Goal: Information Seeking & Learning: Check status

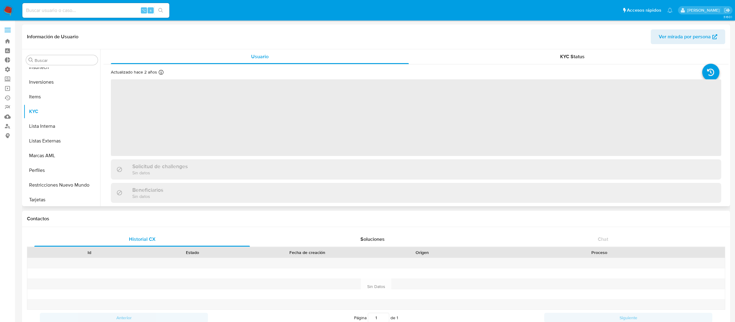
scroll to position [317, 0]
click at [5, 27] on label at bounding box center [7, 30] width 15 height 13
click at [0, 0] on input "checkbox" at bounding box center [0, 0] width 0 height 0
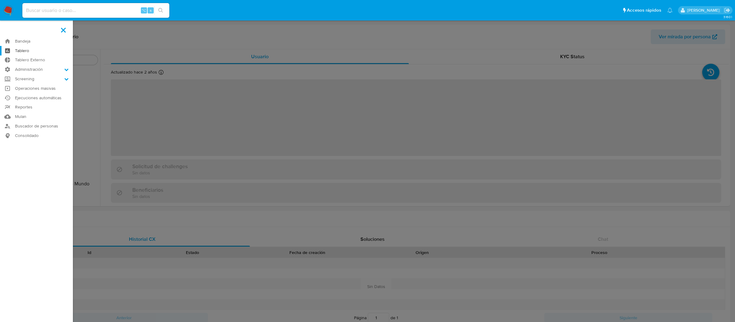
select select "10"
click at [29, 70] on label "Administración" at bounding box center [36, 69] width 73 height 9
click at [0, 0] on input "Administración" at bounding box center [0, 0] width 0 height 0
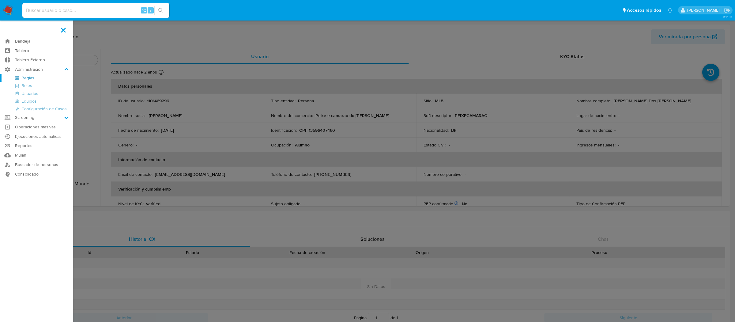
click at [28, 77] on link "Reglas" at bounding box center [36, 78] width 73 height 8
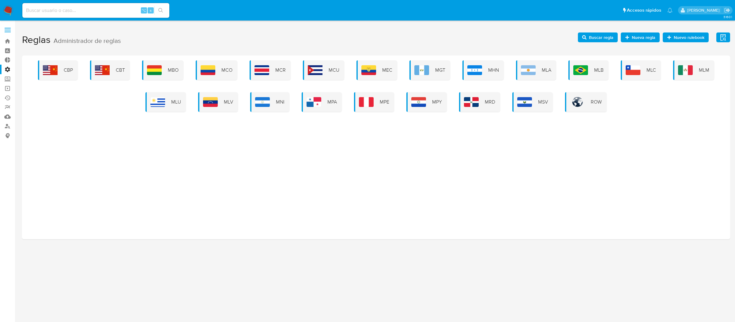
click at [6, 34] on label at bounding box center [7, 30] width 15 height 13
click at [0, 0] on input "checkbox" at bounding box center [0, 0] width 0 height 0
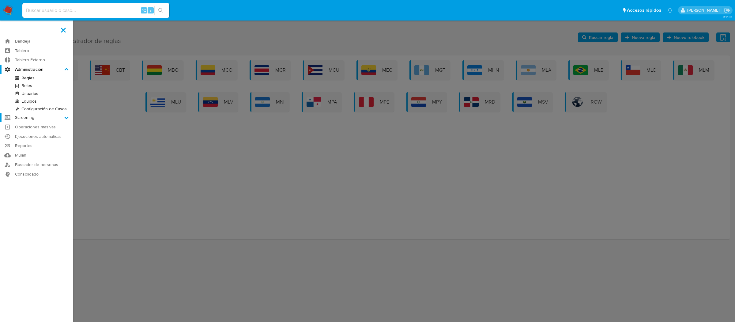
click at [30, 117] on label "Screening" at bounding box center [36, 117] width 73 height 9
click at [0, 0] on input "Screening" at bounding box center [0, 0] width 0 height 0
click at [22, 143] on link "Mulan" at bounding box center [36, 147] width 73 height 9
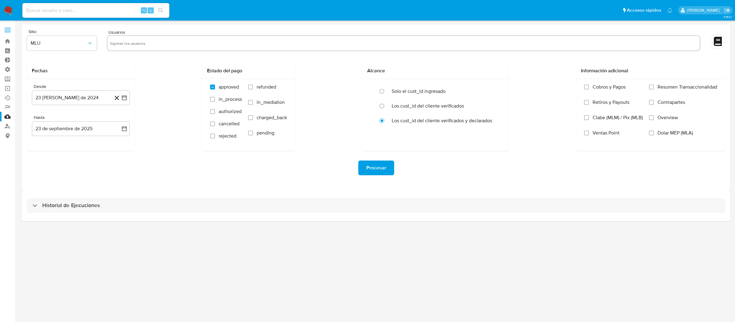
click at [190, 195] on div "Historial de Ejecuciones" at bounding box center [376, 205] width 708 height 31
click at [190, 198] on div "Historial de Ejecuciones" at bounding box center [376, 205] width 708 height 31
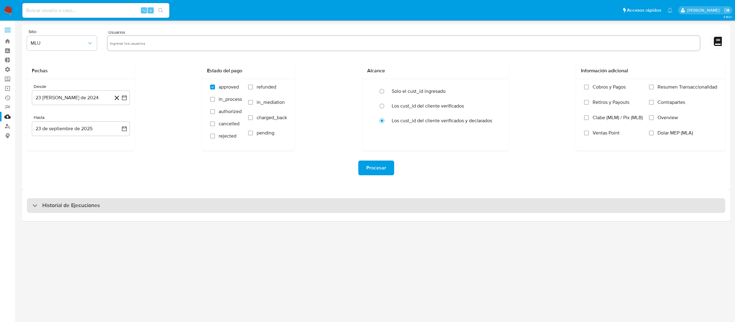
click at [190, 202] on div "Historial de Ejecuciones" at bounding box center [376, 205] width 699 height 15
select select "10"
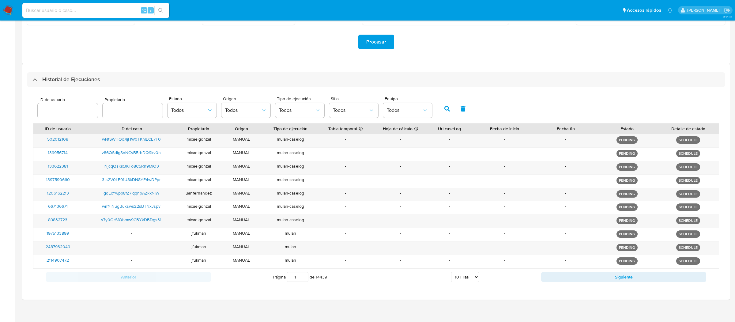
scroll to position [131, 0]
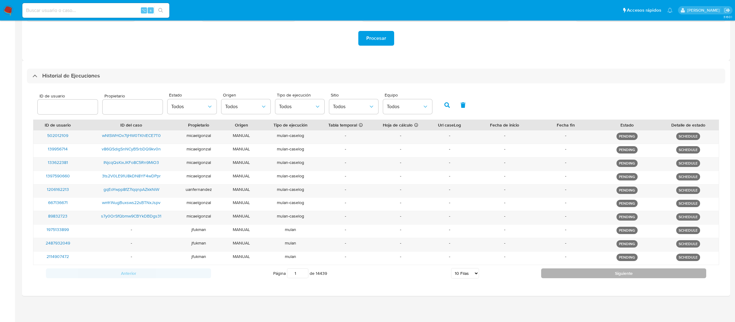
click at [560, 273] on button "Siguiente" at bounding box center [623, 273] width 165 height 10
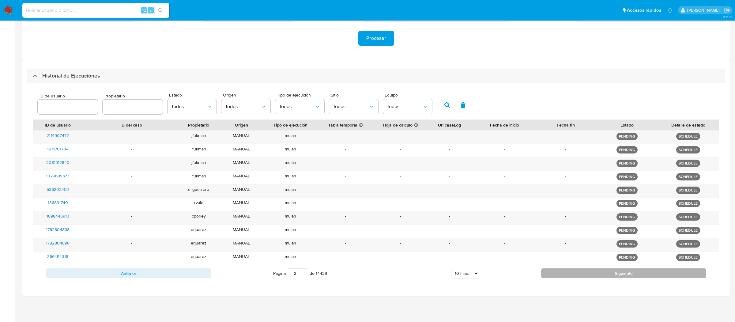
click at [560, 273] on button "Siguiente" at bounding box center [623, 273] width 165 height 10
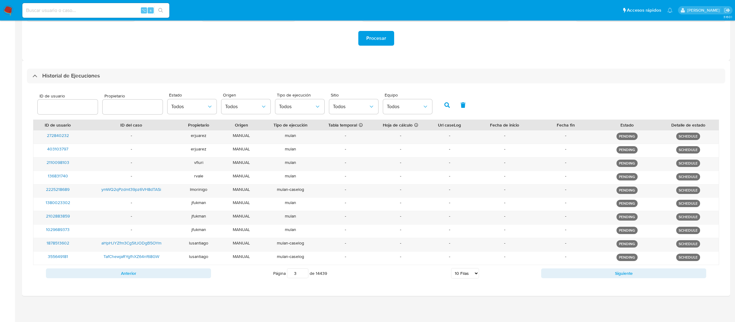
click at [586, 267] on div "Anterior Página 3 de 14439 5 Filas 10 Filas 20 Filas 25 Filas 50 Filas 100 Fila…" at bounding box center [376, 273] width 686 height 17
click at [586, 270] on button "Siguiente" at bounding box center [623, 273] width 165 height 10
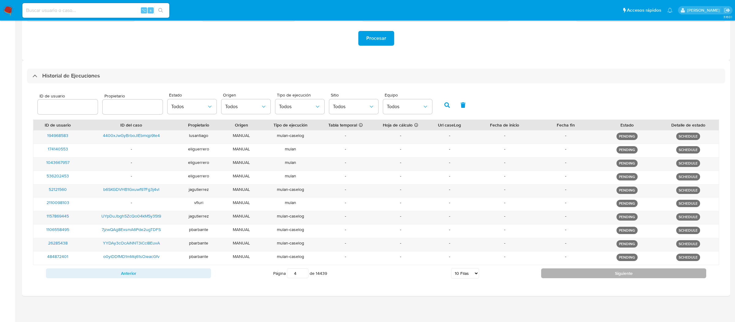
click at [586, 270] on button "Siguiente" at bounding box center [623, 273] width 165 height 10
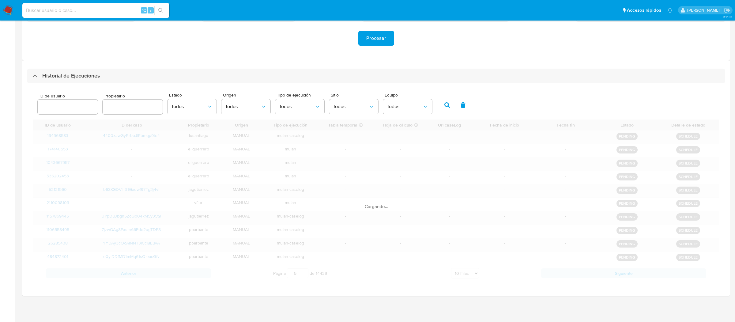
click at [586, 272] on div "Cargando..." at bounding box center [376, 201] width 686 height 162
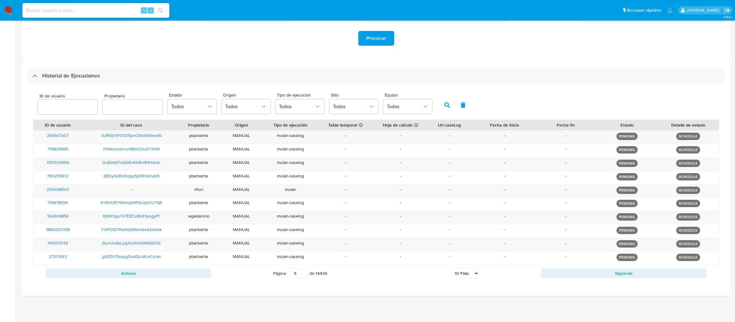
click at [586, 272] on button "Siguiente" at bounding box center [623, 273] width 165 height 10
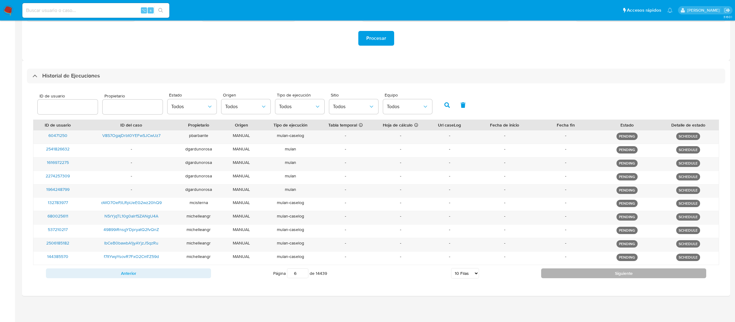
click at [586, 272] on button "Siguiente" at bounding box center [623, 273] width 165 height 10
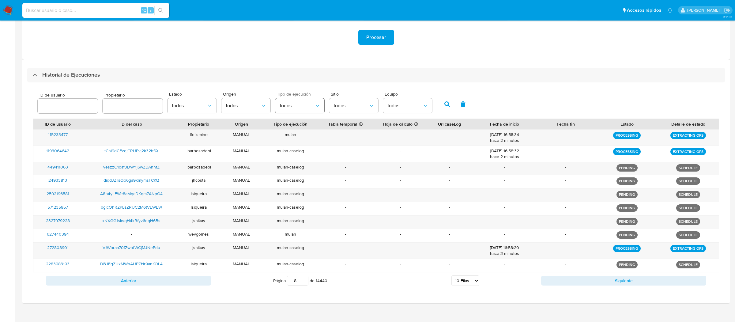
click at [294, 106] on span "Todos" at bounding box center [297, 106] width 36 height 6
click at [323, 103] on div "ID de usuario Propietario Estado Todos Origen Todos Tipo de ejecución Todos Tod…" at bounding box center [235, 104] width 401 height 24
click at [333, 103] on span "Todos" at bounding box center [351, 106] width 36 height 6
click at [336, 175] on div "MLM" at bounding box center [351, 170] width 36 height 15
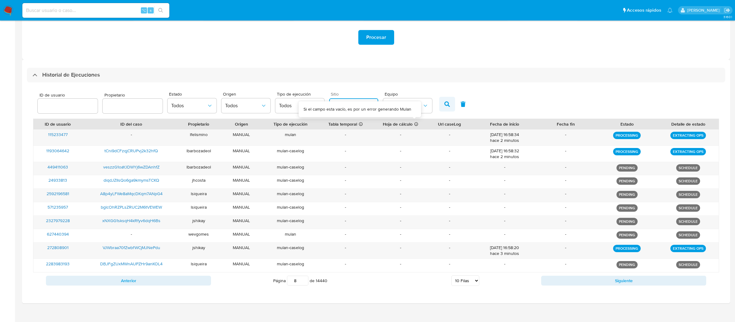
click at [440, 103] on button "button" at bounding box center [447, 104] width 16 height 15
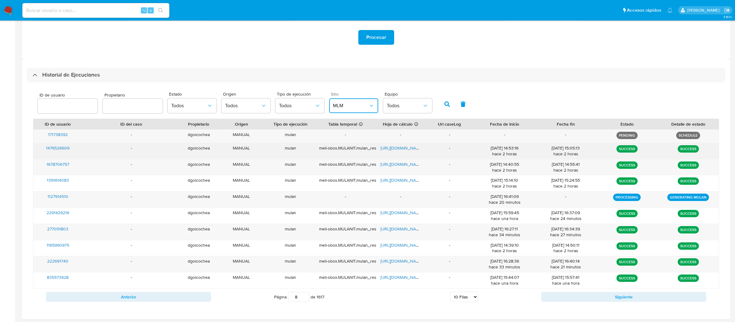
scroll to position [154, 0]
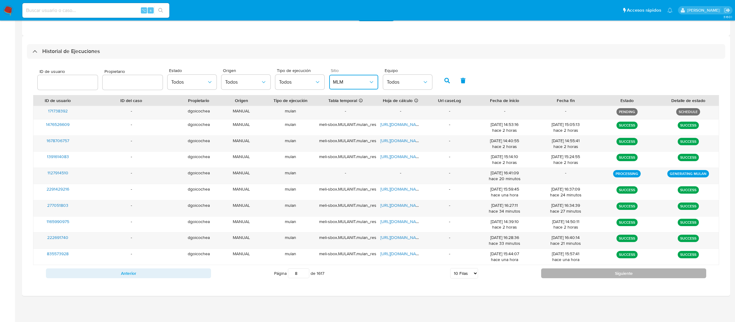
click at [556, 271] on button "Siguiente" at bounding box center [623, 273] width 165 height 10
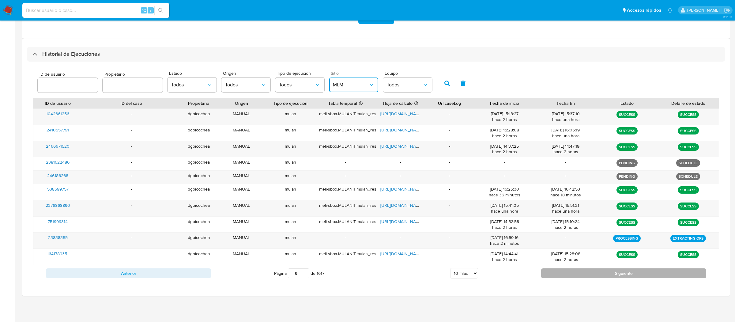
scroll to position [152, 0]
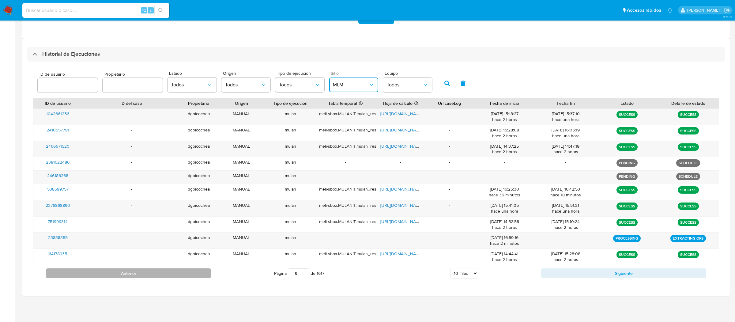
click at [195, 276] on button "Anterior" at bounding box center [128, 273] width 165 height 10
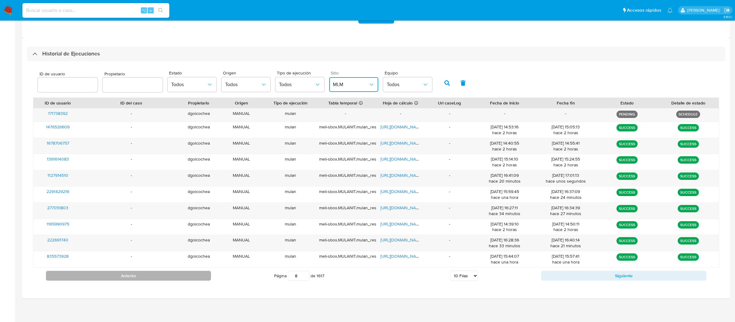
click at [195, 276] on button "Anterior" at bounding box center [128, 276] width 165 height 10
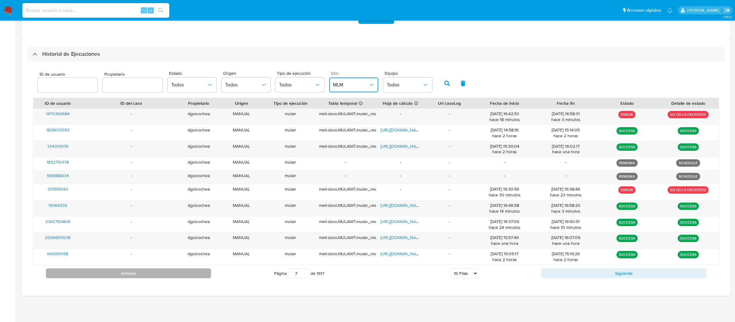
click at [195, 276] on button "Anterior" at bounding box center [128, 273] width 165 height 10
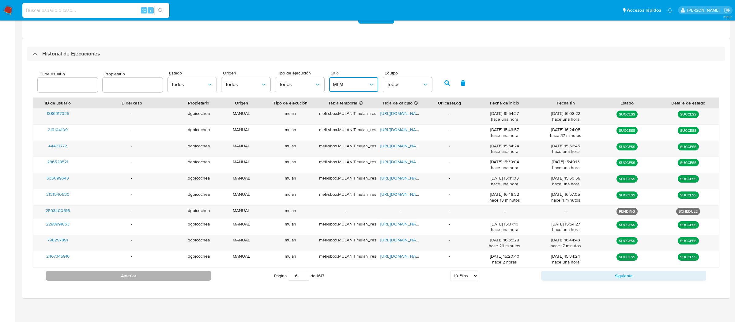
click at [195, 276] on button "Anterior" at bounding box center [128, 276] width 165 height 10
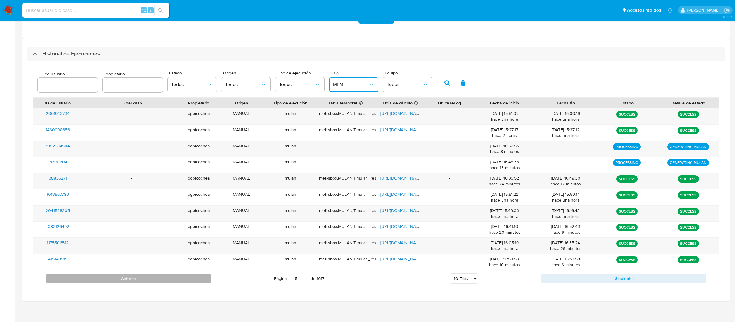
click at [195, 276] on button "Anterior" at bounding box center [128, 279] width 165 height 10
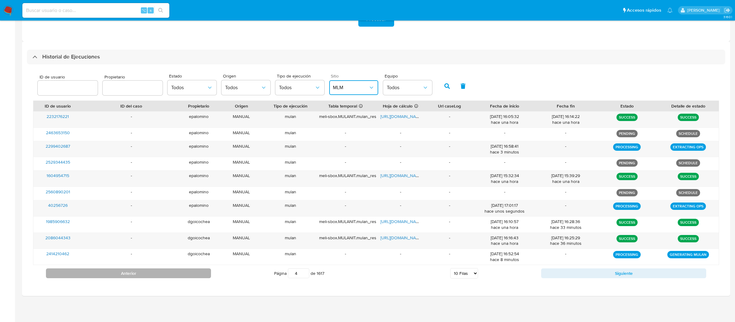
click at [195, 276] on button "Anterior" at bounding box center [128, 273] width 165 height 10
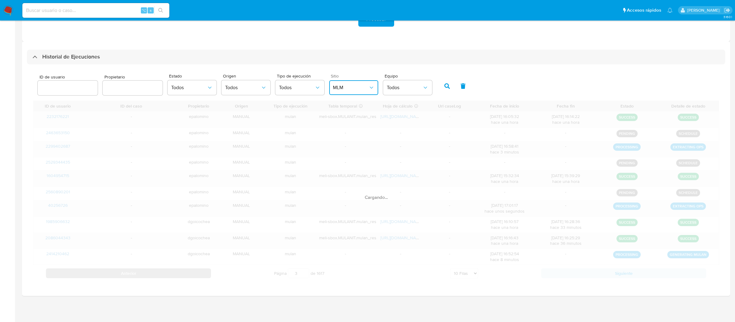
scroll to position [143, 0]
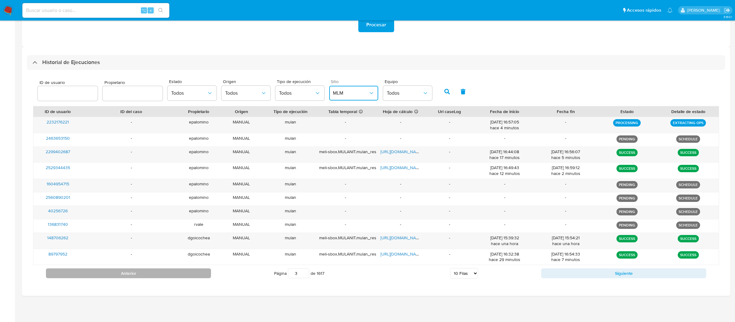
click at [195, 276] on button "Anterior" at bounding box center [128, 273] width 165 height 10
type input "2"
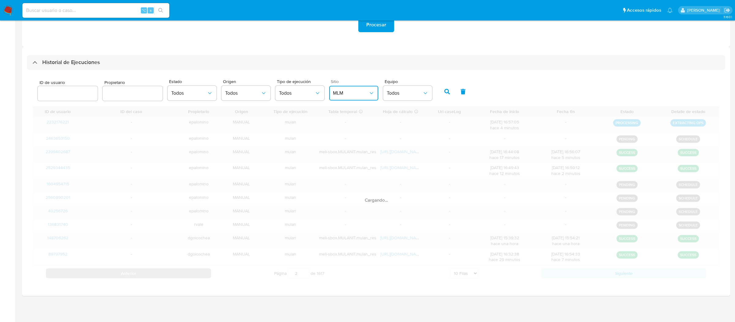
scroll to position [131, 0]
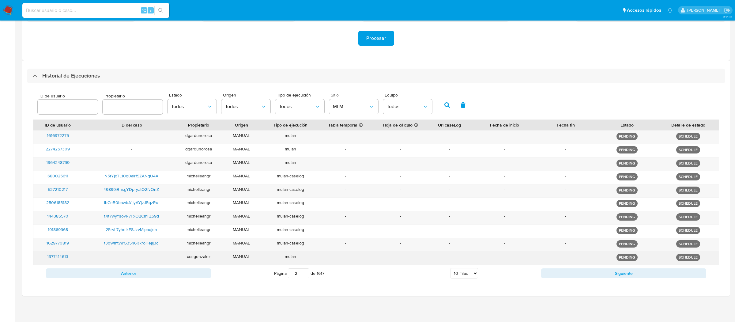
click at [200, 258] on div "cesgonzalez" at bounding box center [198, 258] width 37 height 13
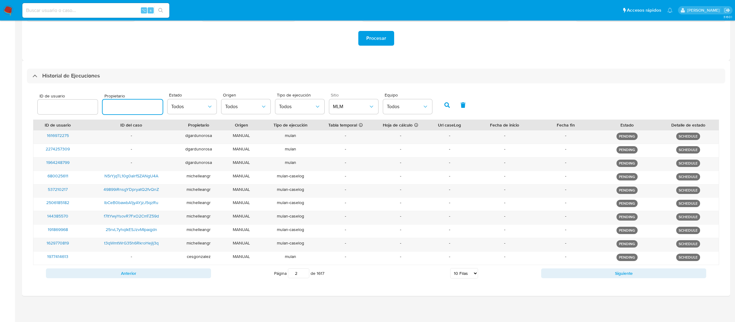
click at [116, 106] on input "text" at bounding box center [133, 107] width 60 height 8
paste input "cesgonzalez"
type input "cesgonzalez"
click at [441, 100] on button "button" at bounding box center [447, 105] width 16 height 15
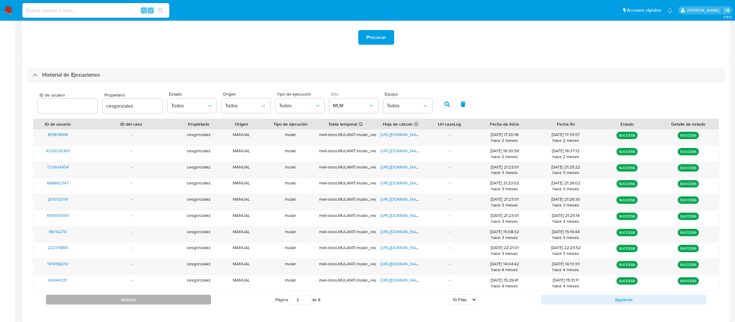
click at [179, 298] on button "Anterior" at bounding box center [128, 300] width 165 height 10
type input "1"
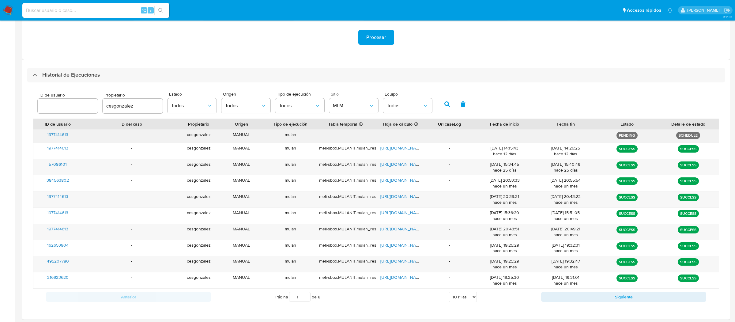
click at [67, 136] on span "1977414613" at bounding box center [57, 134] width 21 height 6
click at [445, 102] on icon "button" at bounding box center [448, 104] width 6 height 6
drag, startPoint x: 81, startPoint y: 135, endPoint x: 47, endPoint y: 135, distance: 33.7
click at [47, 135] on div "1977414613" at bounding box center [57, 136] width 49 height 13
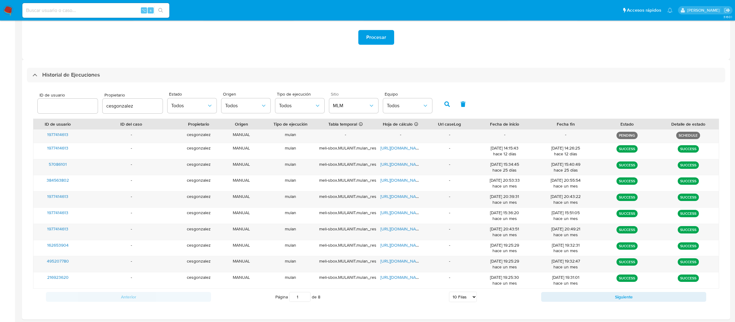
click at [135, 109] on input "cesgonzalez" at bounding box center [133, 106] width 60 height 8
click at [333, 105] on span "MLM" at bounding box center [351, 106] width 36 height 6
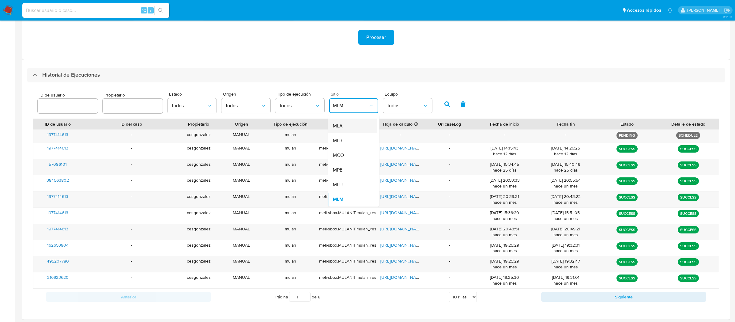
scroll to position [0, 0]
click at [336, 120] on span "Todos" at bounding box center [339, 122] width 13 height 6
click at [445, 103] on icon "button" at bounding box center [448, 104] width 6 height 6
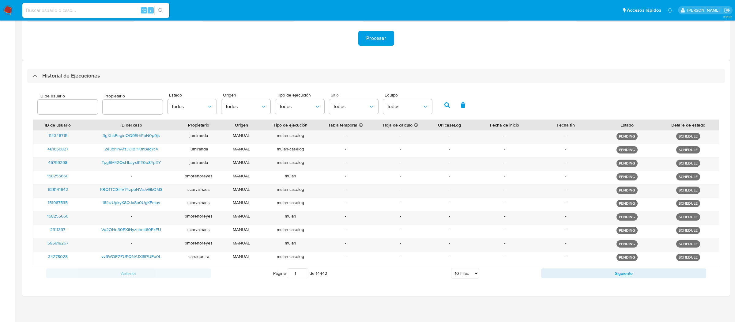
click at [534, 274] on div "Página 1 de 14442 5 Filas 10 Filas 20 Filas 25 Filas 50 Filas 100 Filas" at bounding box center [376, 273] width 330 height 12
click at [541, 271] on div "Página 1 de 14442 5 Filas 10 Filas 20 Filas 25 Filas 50 Filas 100 Filas" at bounding box center [376, 273] width 330 height 12
click at [552, 276] on button "Siguiente" at bounding box center [623, 273] width 165 height 10
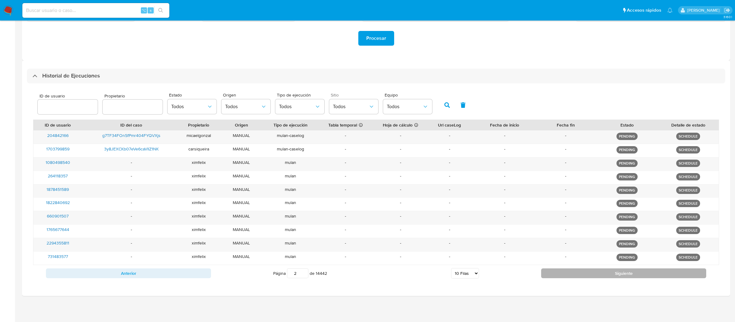
click at [561, 277] on button "Siguiente" at bounding box center [623, 273] width 165 height 10
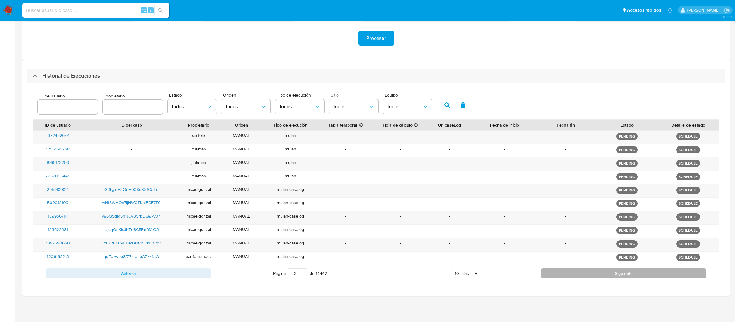
click at [561, 277] on button "Siguiente" at bounding box center [623, 273] width 165 height 10
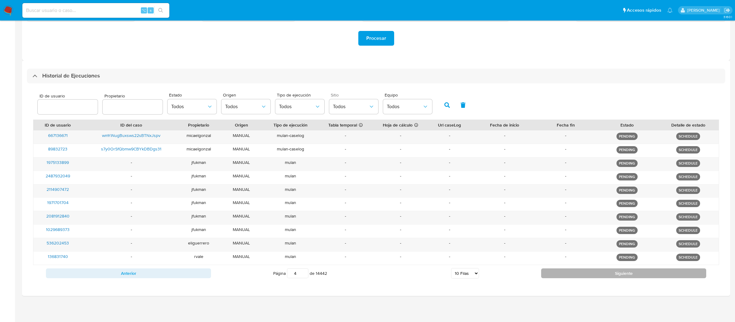
click at [566, 272] on button "Siguiente" at bounding box center [623, 273] width 165 height 10
click at [566, 272] on div "ID de usuario ID del caso Propietario Origen Tipo de ejecución Tabla temporal D…" at bounding box center [376, 201] width 686 height 162
click at [566, 272] on button "Siguiente" at bounding box center [623, 273] width 165 height 10
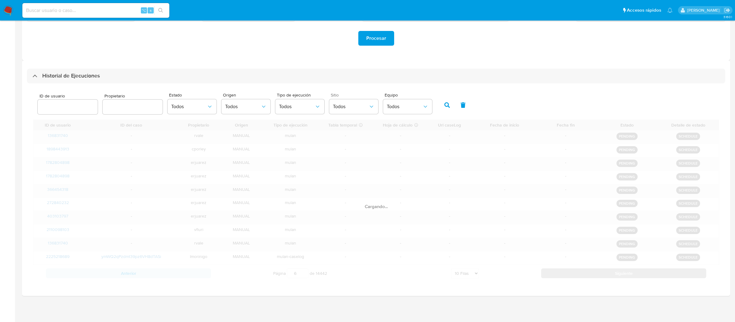
click at [566, 272] on div "ID de usuario ID del caso Propietario Origen Tipo de ejecución Tabla temporal D…" at bounding box center [376, 201] width 686 height 162
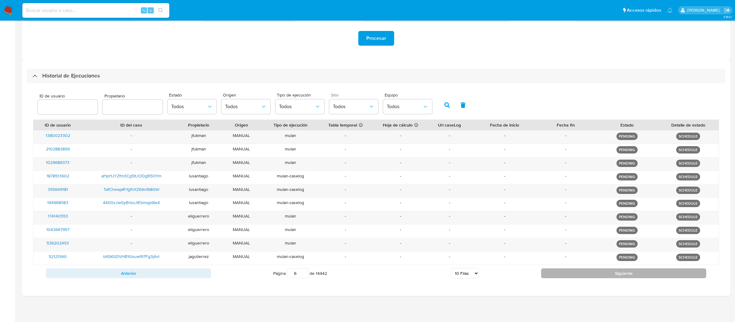
click at [566, 272] on button "Siguiente" at bounding box center [623, 273] width 165 height 10
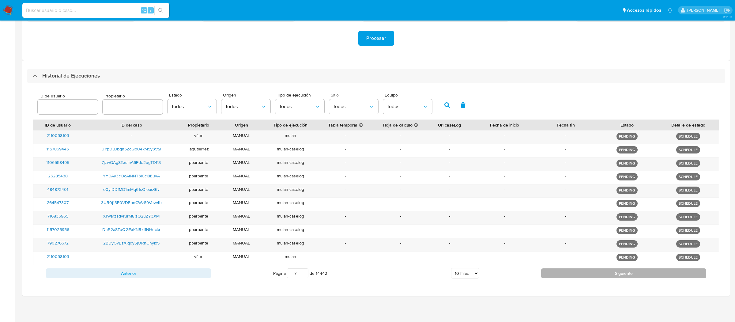
click at [566, 272] on button "Siguiente" at bounding box center [623, 273] width 165 height 10
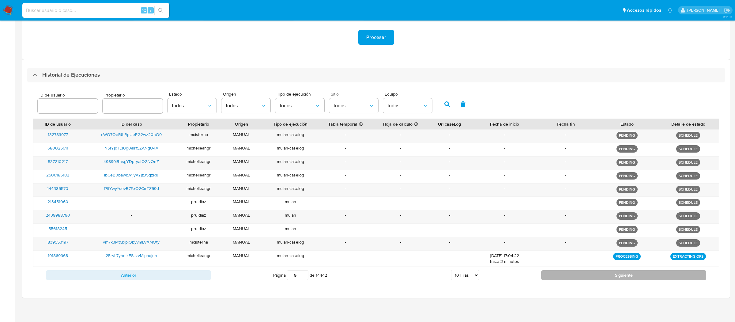
click at [566, 272] on button "Siguiente" at bounding box center [623, 275] width 165 height 10
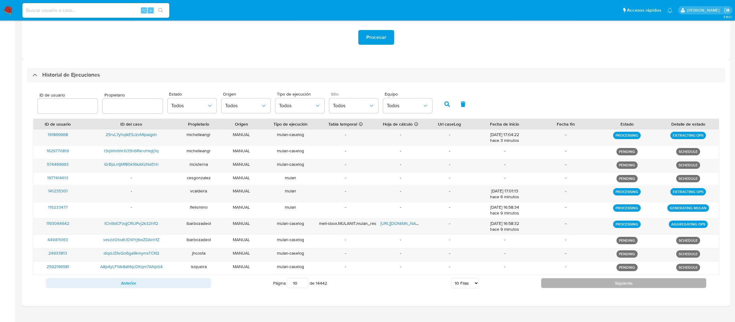
click at [566, 272] on div "-" at bounding box center [566, 268] width 61 height 13
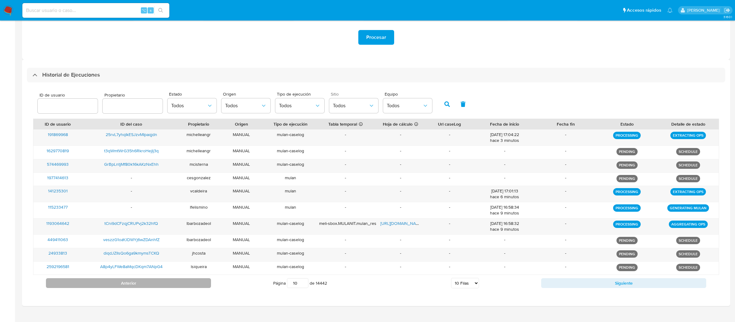
click at [153, 283] on button "Anterior" at bounding box center [128, 283] width 165 height 10
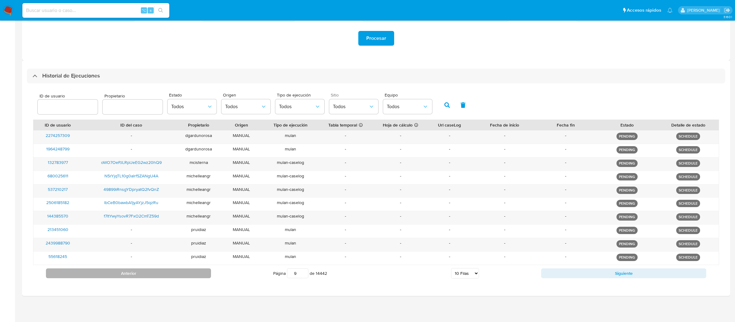
click at [112, 270] on button "Anterior" at bounding box center [128, 273] width 165 height 10
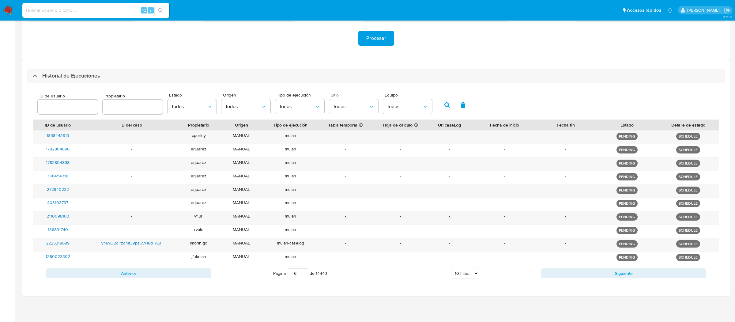
click at [551, 265] on div "Anterior Página 6 de 14443 5 Filas 10 Filas 20 Filas 25 Filas 50 Filas 100 Fila…" at bounding box center [376, 273] width 686 height 17
click at [566, 268] on button "Siguiente" at bounding box center [623, 273] width 165 height 10
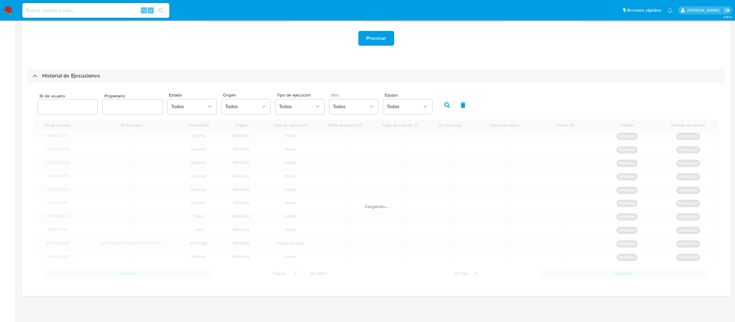
click at [566, 268] on div "ID de usuario ID del caso Propietario Origen Tipo de ejecución Tabla temporal D…" at bounding box center [376, 201] width 686 height 162
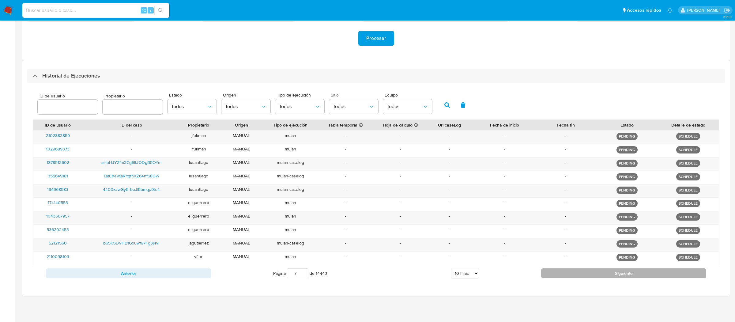
click at [565, 273] on button "Siguiente" at bounding box center [623, 273] width 165 height 10
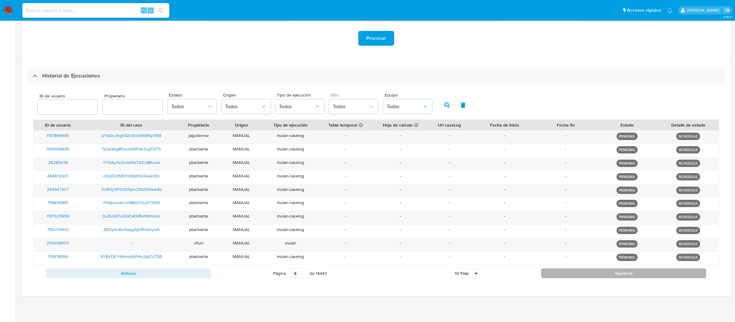
click at [565, 273] on button "Siguiente" at bounding box center [623, 273] width 165 height 10
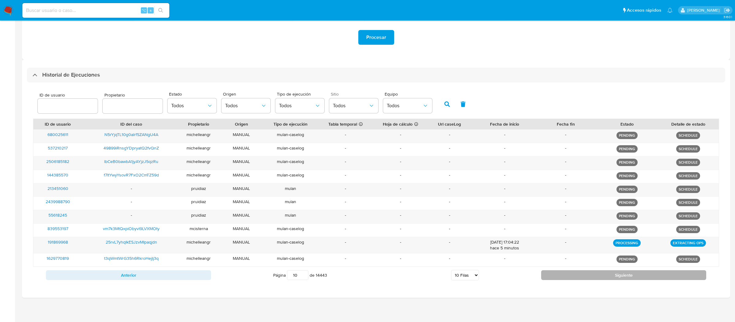
click at [565, 273] on button "Siguiente" at bounding box center [623, 275] width 165 height 10
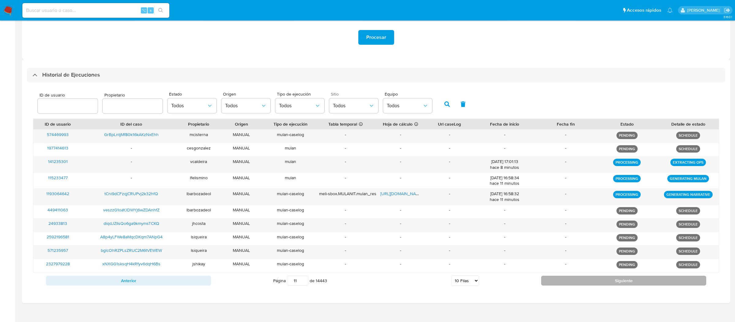
click at [565, 284] on button "Siguiente" at bounding box center [623, 281] width 165 height 10
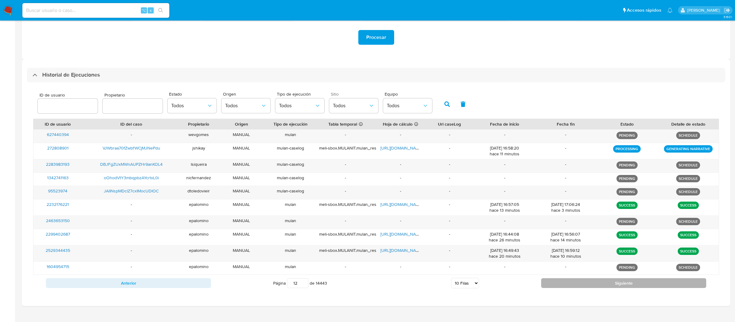
click at [565, 284] on button "Siguiente" at bounding box center [623, 283] width 165 height 10
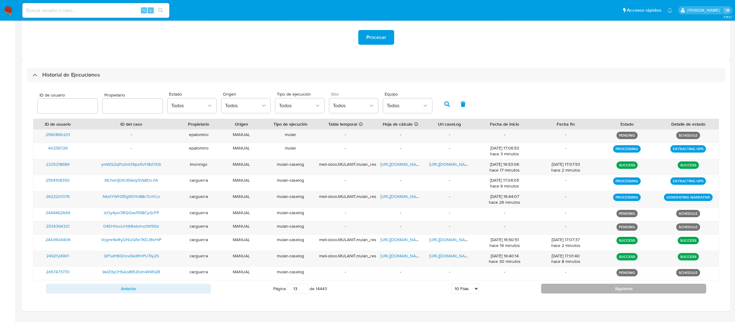
click at [565, 284] on button "Siguiente" at bounding box center [623, 289] width 165 height 10
type input "14"
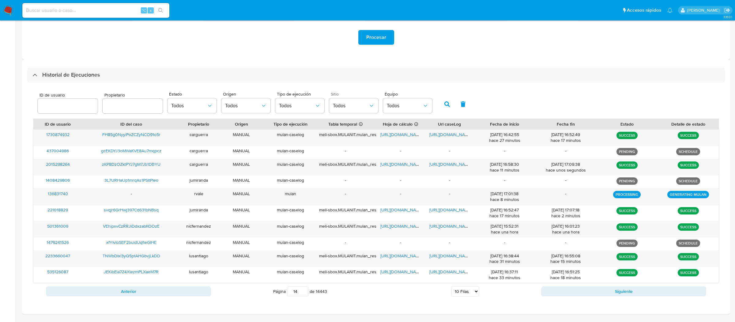
click at [127, 112] on div at bounding box center [133, 106] width 60 height 15
click at [127, 109] on input "text" at bounding box center [133, 106] width 60 height 8
type input "c"
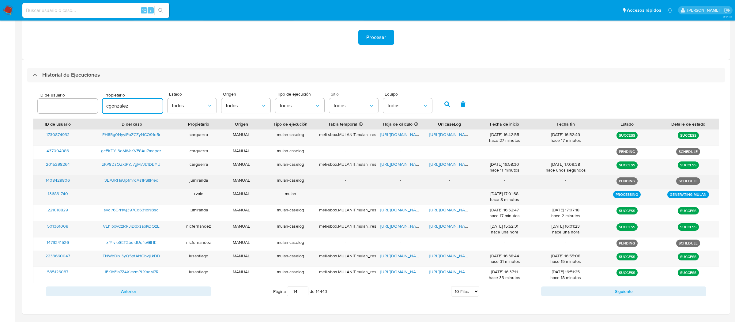
type input "cgonzalez"
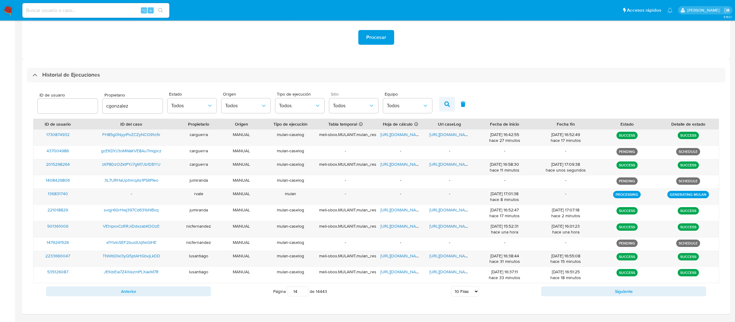
click at [439, 108] on button "button" at bounding box center [447, 104] width 16 height 15
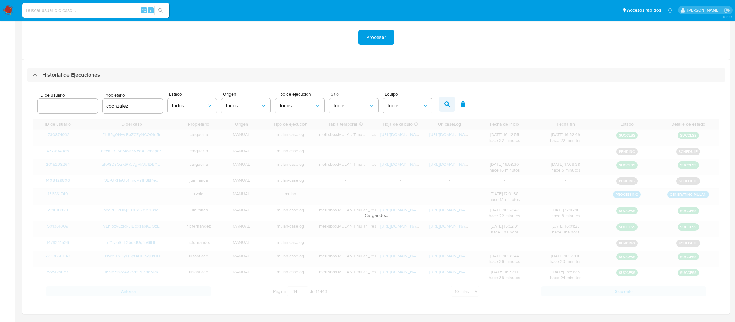
type input "1"
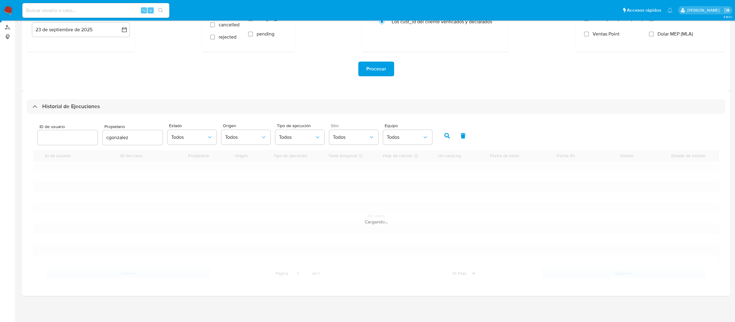
scroll to position [99, 0]
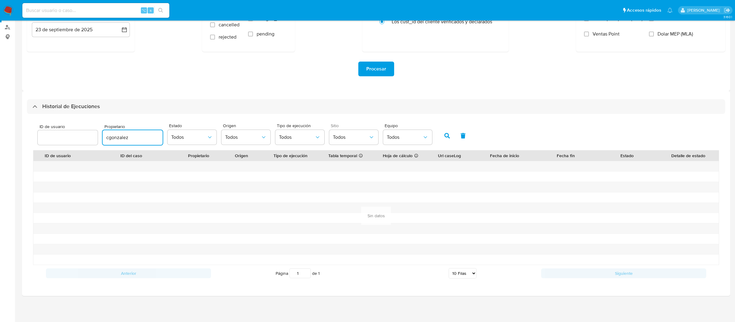
click at [121, 134] on input "cgonzalez" at bounding box center [133, 138] width 60 height 8
click at [340, 131] on button "Todos" at bounding box center [353, 137] width 49 height 15
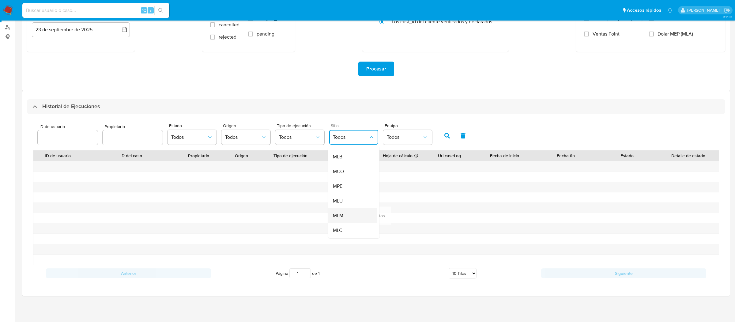
scroll to position [27, 0]
click at [338, 218] on div "MLM" at bounding box center [351, 214] width 36 height 15
click at [433, 132] on div "ID de usuario Propietario Estado Todos Origen Todos Tipo de ejecución Todos Sit…" at bounding box center [376, 135] width 686 height 30
click at [439, 132] on button "button" at bounding box center [447, 135] width 16 height 15
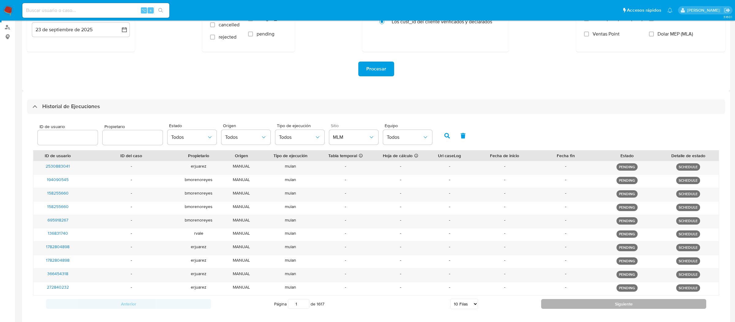
click at [642, 301] on button "Siguiente" at bounding box center [623, 304] width 165 height 10
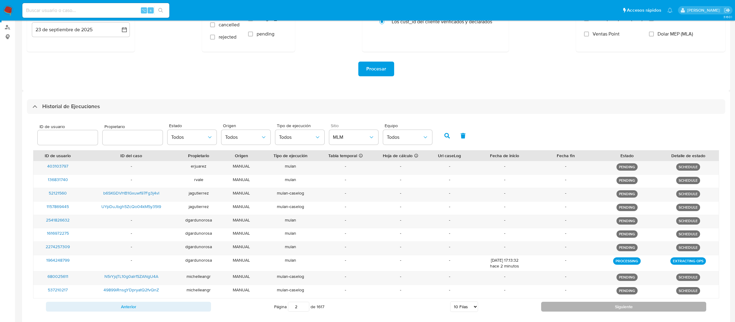
click at [643, 305] on button "Siguiente" at bounding box center [623, 307] width 165 height 10
type input "3"
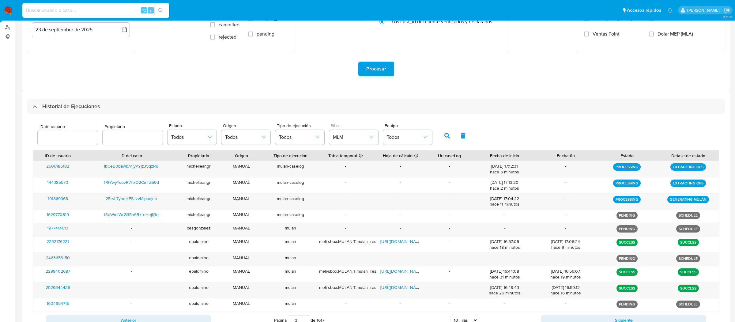
click at [68, 142] on div at bounding box center [68, 137] width 60 height 15
paste input "1157869445"
type input "1157869445"
click at [442, 139] on button "button" at bounding box center [447, 135] width 16 height 15
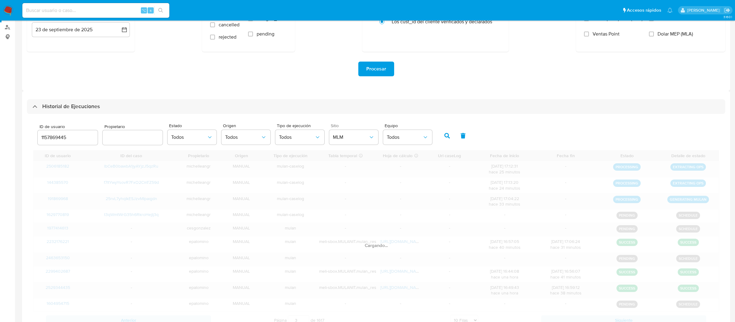
type input "1"
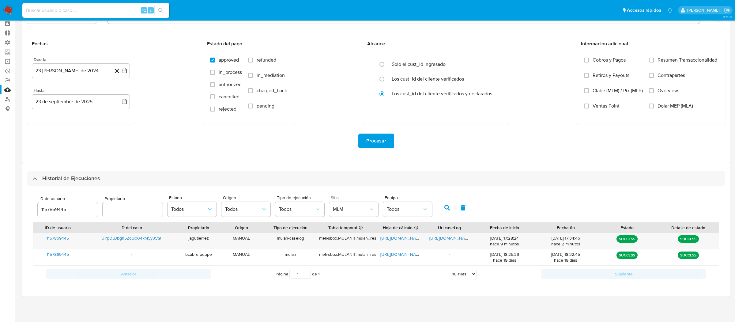
click at [78, 206] on input "1157869445" at bounding box center [68, 210] width 60 height 8
click at [78, 207] on input "1157869445" at bounding box center [68, 210] width 60 height 8
click at [63, 209] on input "1157869445" at bounding box center [68, 210] width 60 height 8
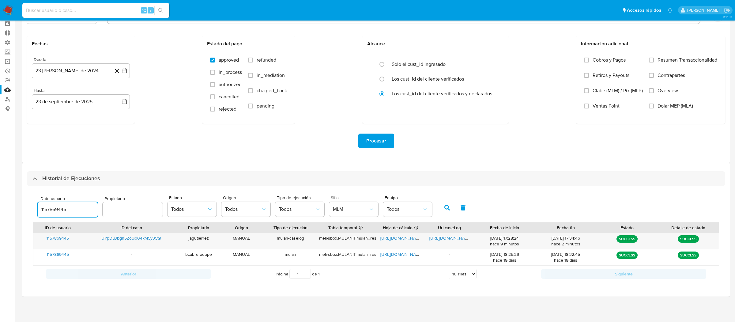
click at [63, 209] on input "1157869445" at bounding box center [68, 210] width 60 height 8
paste input "52121560"
type input "52121560"
click at [445, 206] on icon "button" at bounding box center [448, 208] width 6 height 6
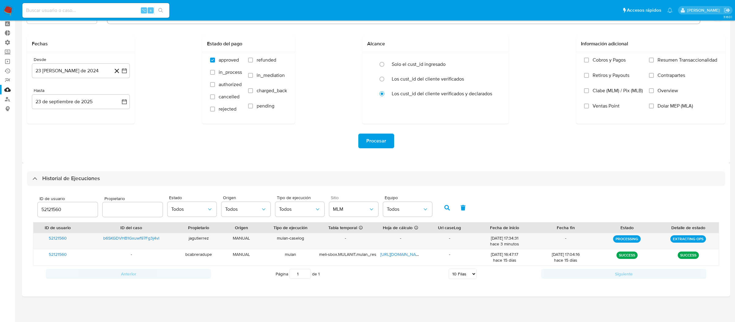
click at [325, 200] on div "ID de usuario 52121560 Propietario Estado Todos Origen Todos Tipo de ejecución …" at bounding box center [235, 207] width 401 height 24
click at [65, 206] on input "52121560" at bounding box center [68, 210] width 60 height 8
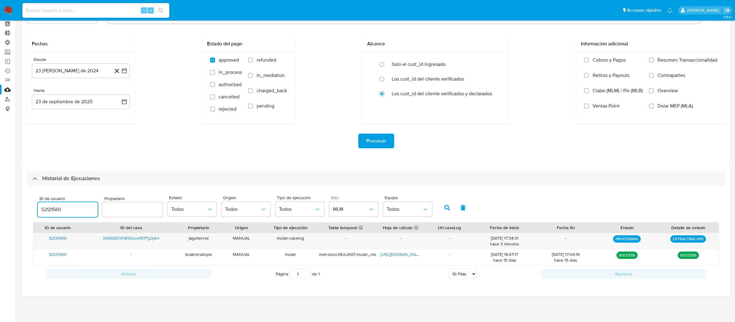
click at [53, 207] on input "52121560" at bounding box center [68, 210] width 60 height 8
click at [445, 208] on icon "button" at bounding box center [448, 208] width 6 height 6
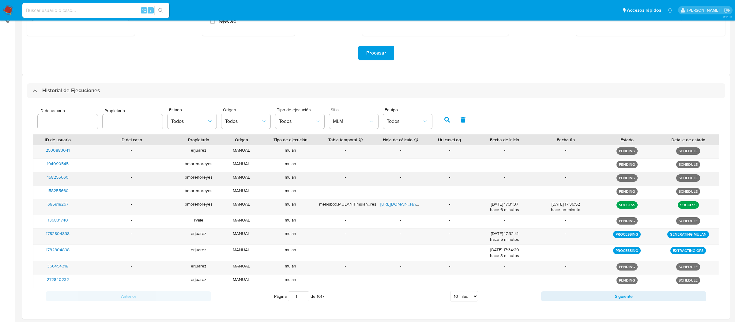
scroll to position [117, 0]
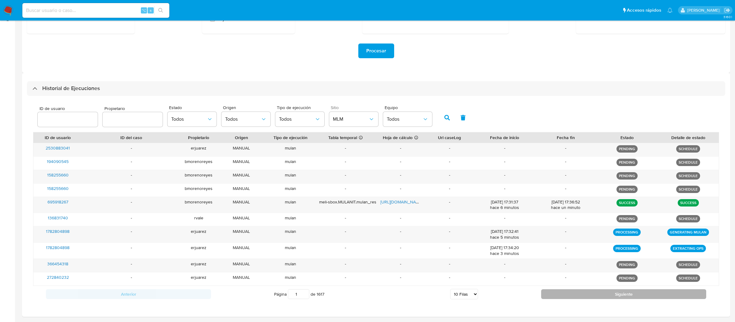
click at [567, 290] on button "Siguiente" at bounding box center [623, 294] width 165 height 10
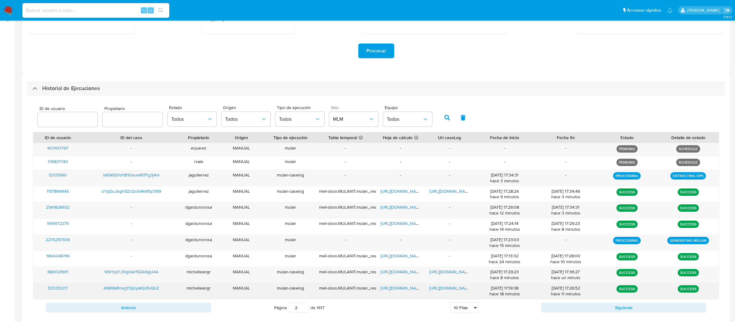
click at [607, 298] on div "SUCCESS" at bounding box center [627, 291] width 61 height 16
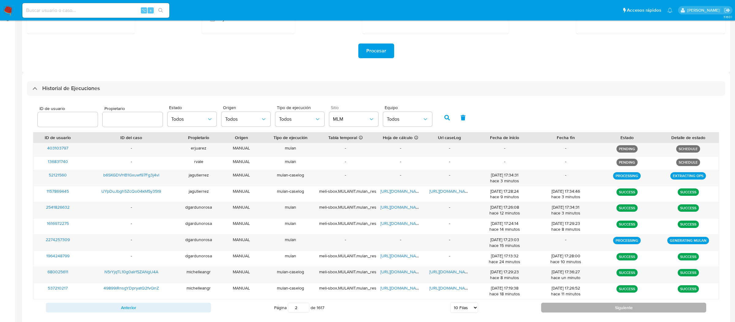
click at [608, 311] on button "Siguiente" at bounding box center [623, 308] width 165 height 10
type input "3"
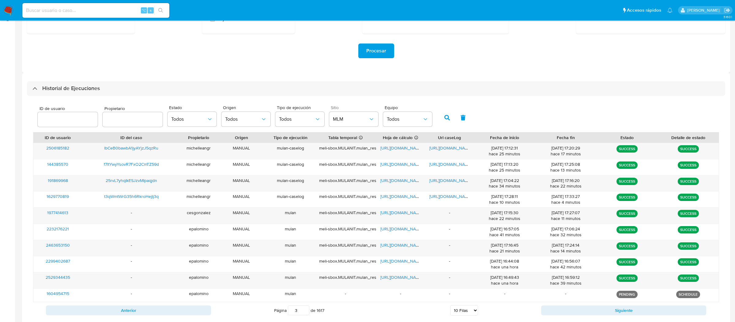
click at [68, 121] on input "number" at bounding box center [68, 120] width 60 height 8
type input "52121560"
click at [445, 117] on icon "button" at bounding box center [448, 118] width 6 height 6
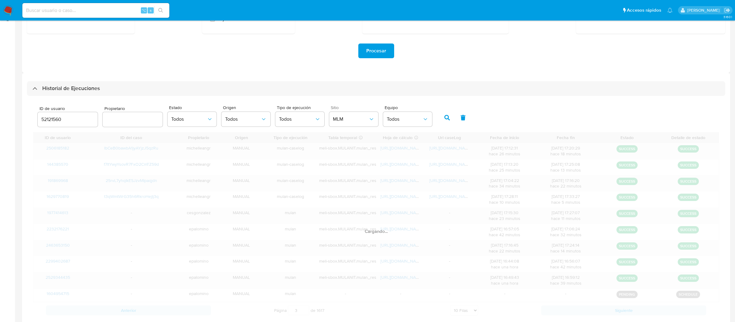
type input "1"
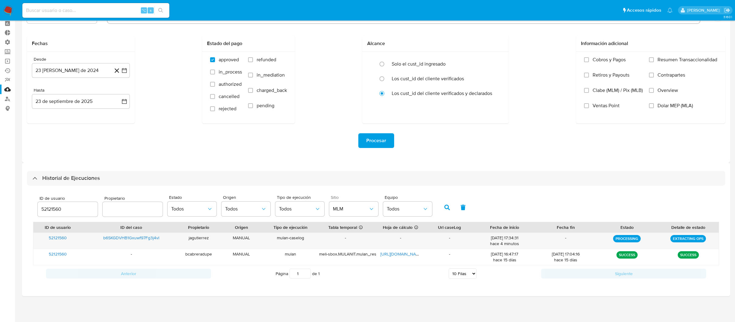
scroll to position [27, 0]
click at [441, 203] on button "button" at bounding box center [447, 207] width 16 height 15
click at [64, 209] on input "52121560" at bounding box center [68, 210] width 60 height 8
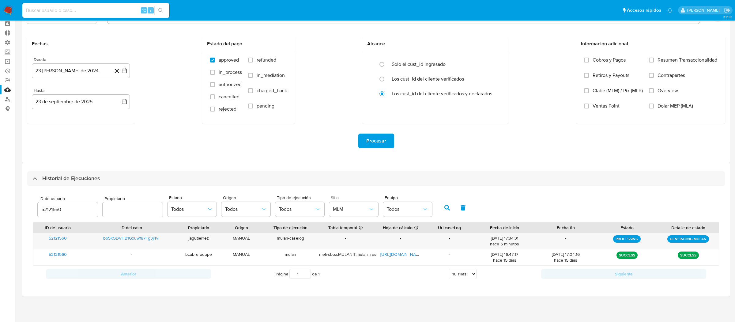
click at [64, 209] on input "52121560" at bounding box center [68, 210] width 60 height 8
paste input "1157869445"
type input "1157869445"
click at [439, 202] on button "button" at bounding box center [447, 207] width 16 height 15
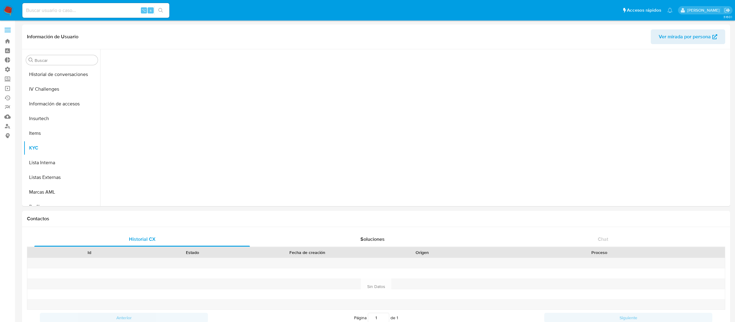
scroll to position [288, 0]
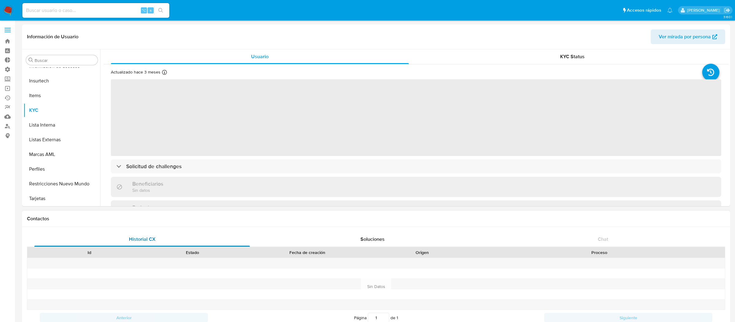
select select "10"
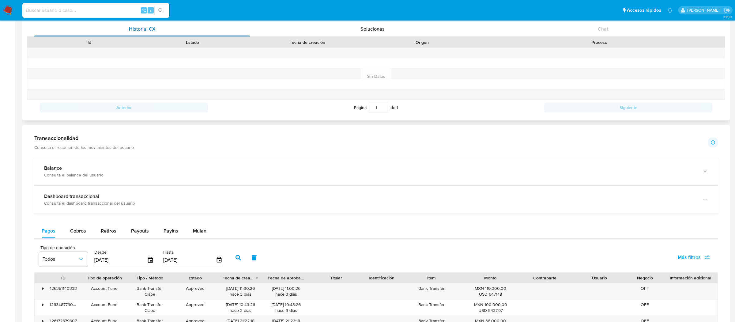
scroll to position [200, 0]
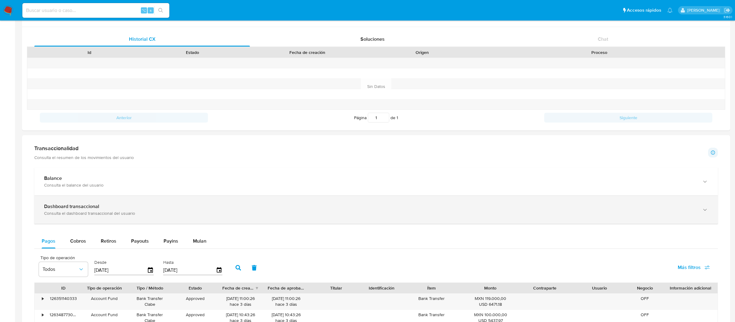
click at [118, 209] on div "Dashboard transaccional" at bounding box center [370, 206] width 652 height 6
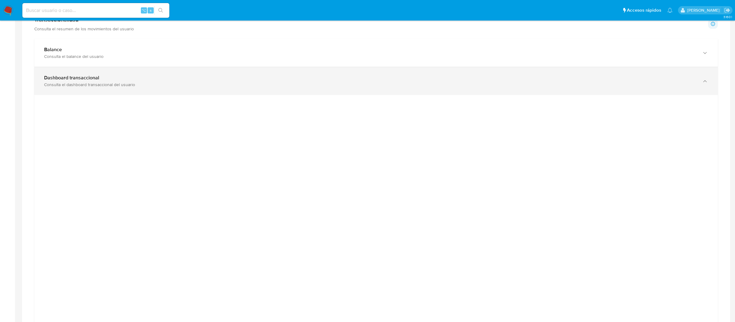
scroll to position [330, 0]
click at [517, 90] on div "Dashboard transaccional Consulta el dashboard transaccional del usuario" at bounding box center [376, 80] width 684 height 28
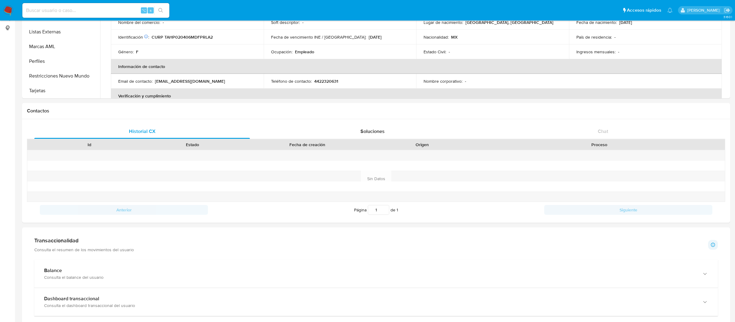
scroll to position [0, 0]
